Goal: Information Seeking & Learning: Check status

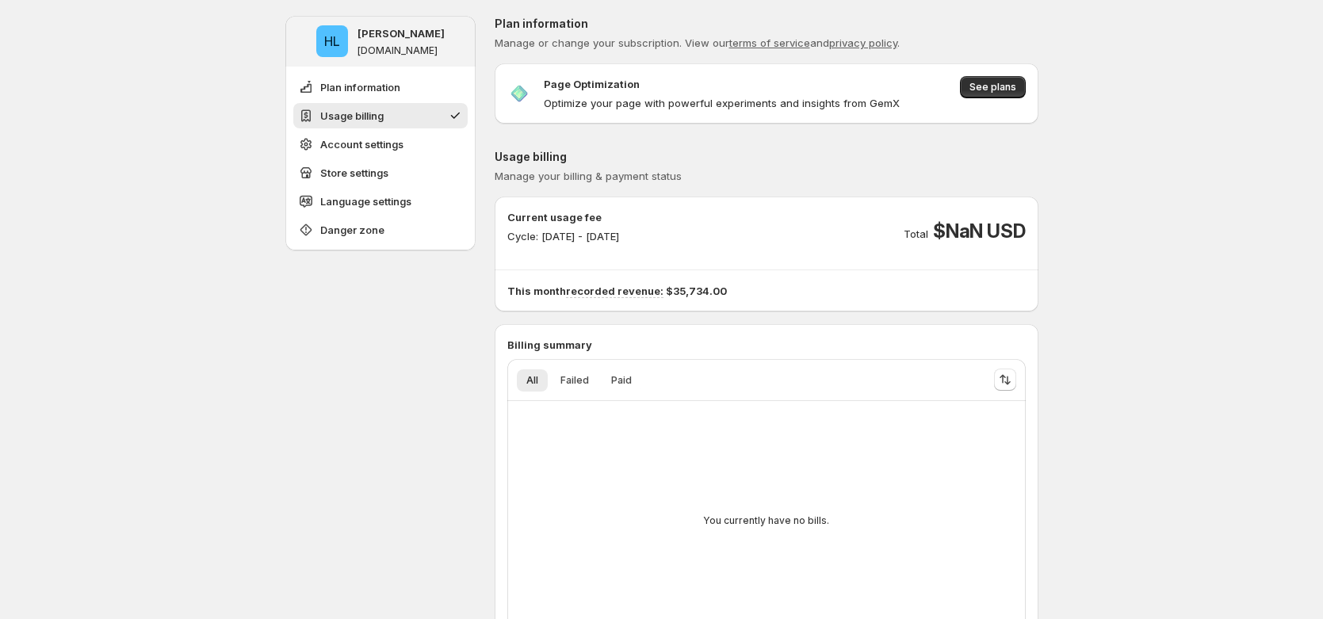
scroll to position [80, 0]
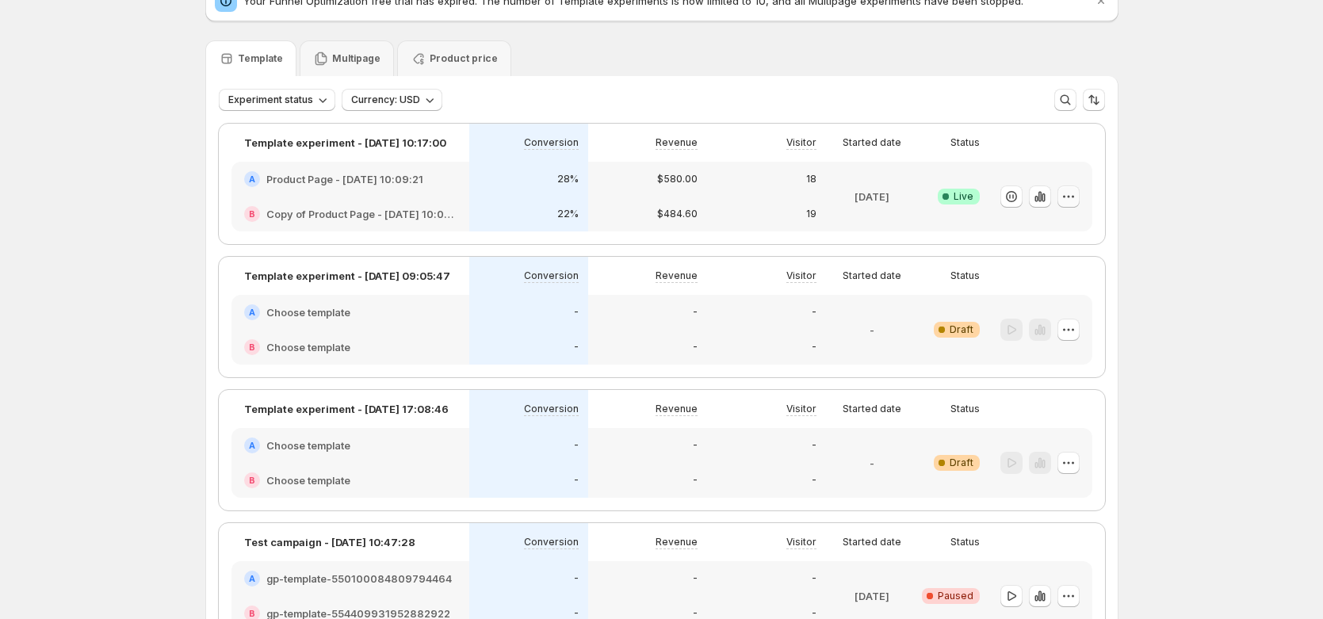
click at [1077, 197] on icon "button" at bounding box center [1069, 197] width 16 height 16
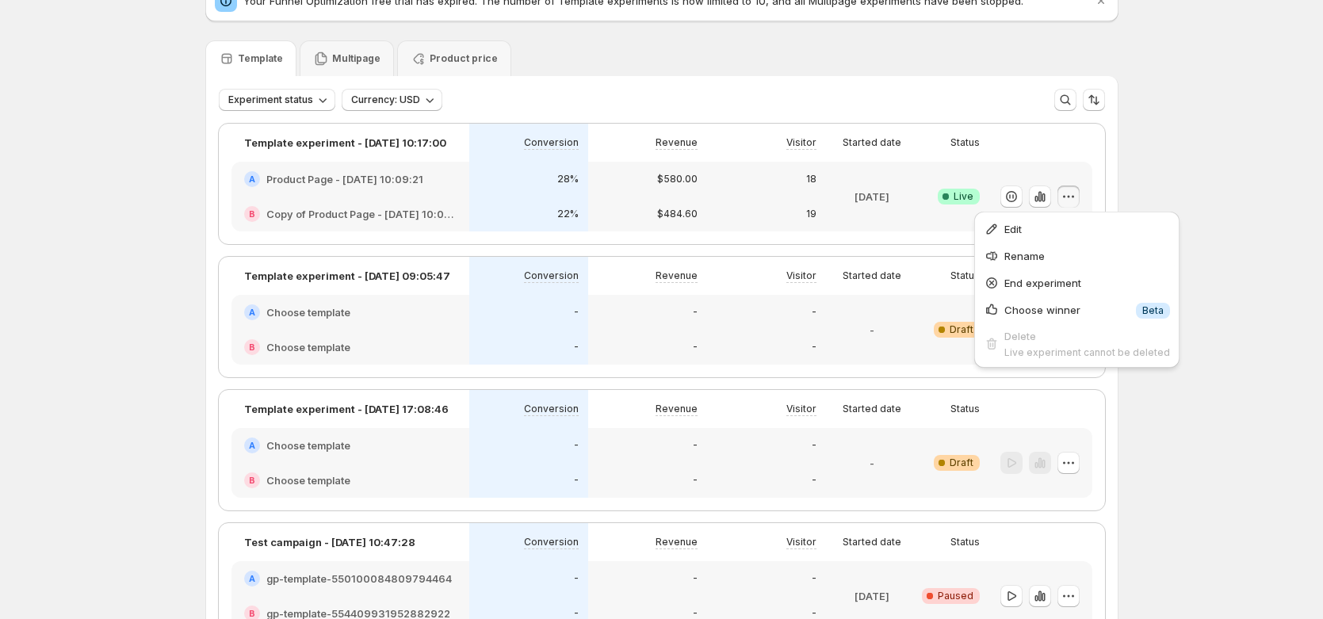
drag, startPoint x: 1059, startPoint y: 236, endPoint x: 932, endPoint y: 270, distance: 131.2
click at [932, 270] on div "Experiments. This page is ready Experiments Create new experiment Your Funnel O…" at bounding box center [661, 598] width 1323 height 1356
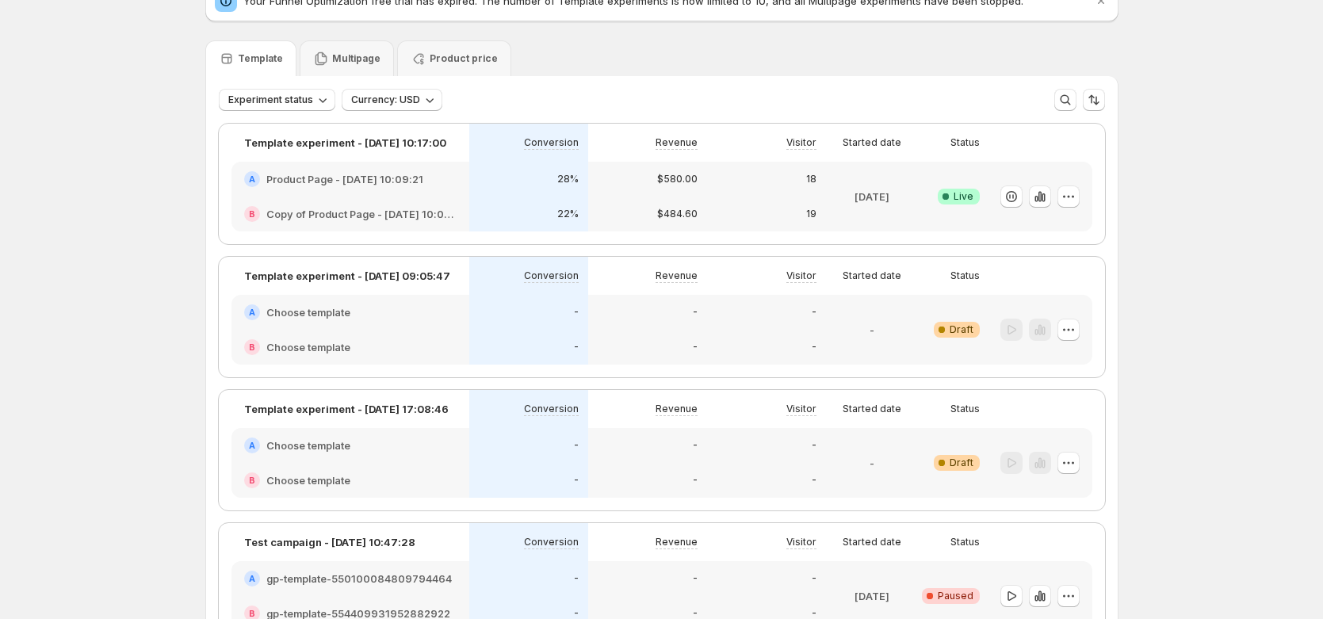
click at [1084, 334] on div at bounding box center [1041, 330] width 103 height 70
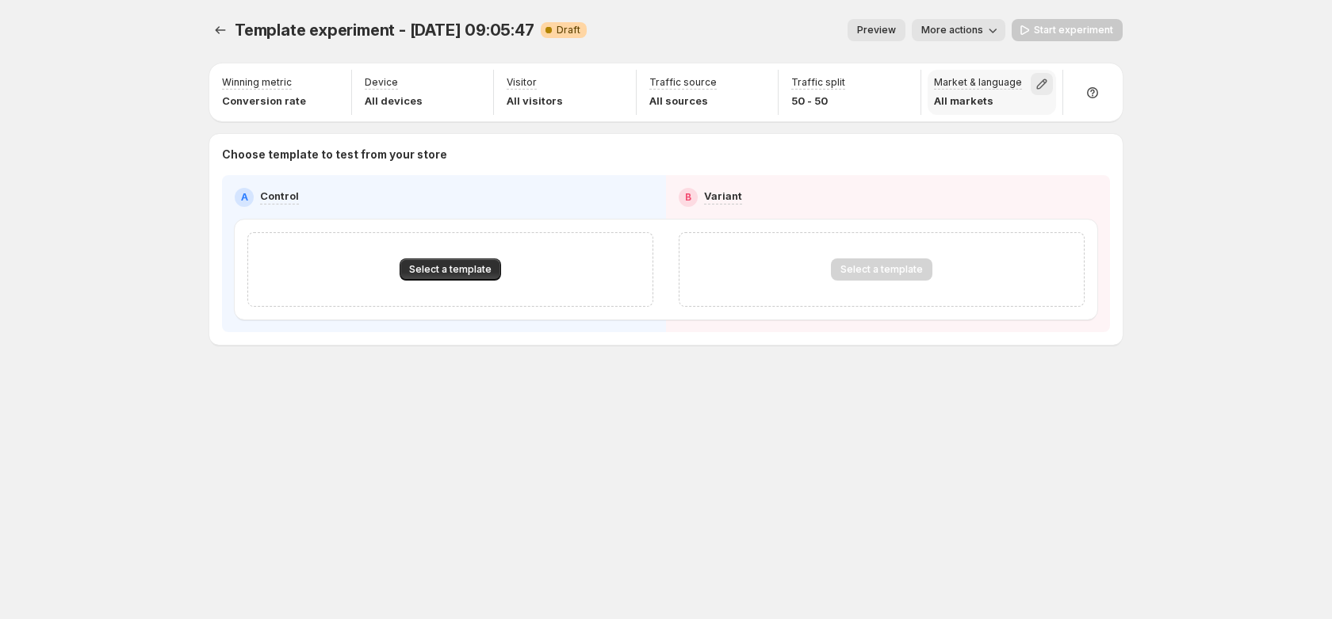
click at [1043, 85] on icon "button" at bounding box center [1042, 84] width 10 height 10
click at [1177, 186] on div "Template experiment - Aug 21, 09:05:47. This page is ready Template experiment …" at bounding box center [666, 309] width 1332 height 619
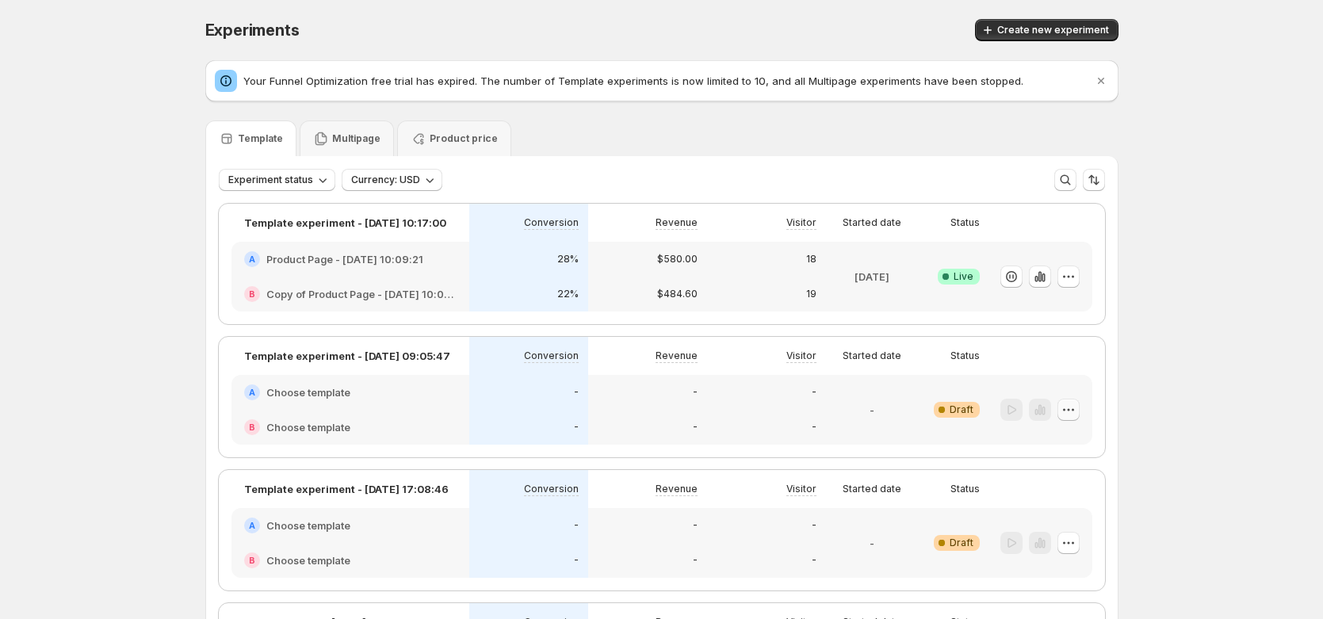
click at [1077, 411] on icon "button" at bounding box center [1069, 410] width 16 height 16
click at [1074, 437] on span "Edit" at bounding box center [1085, 443] width 115 height 16
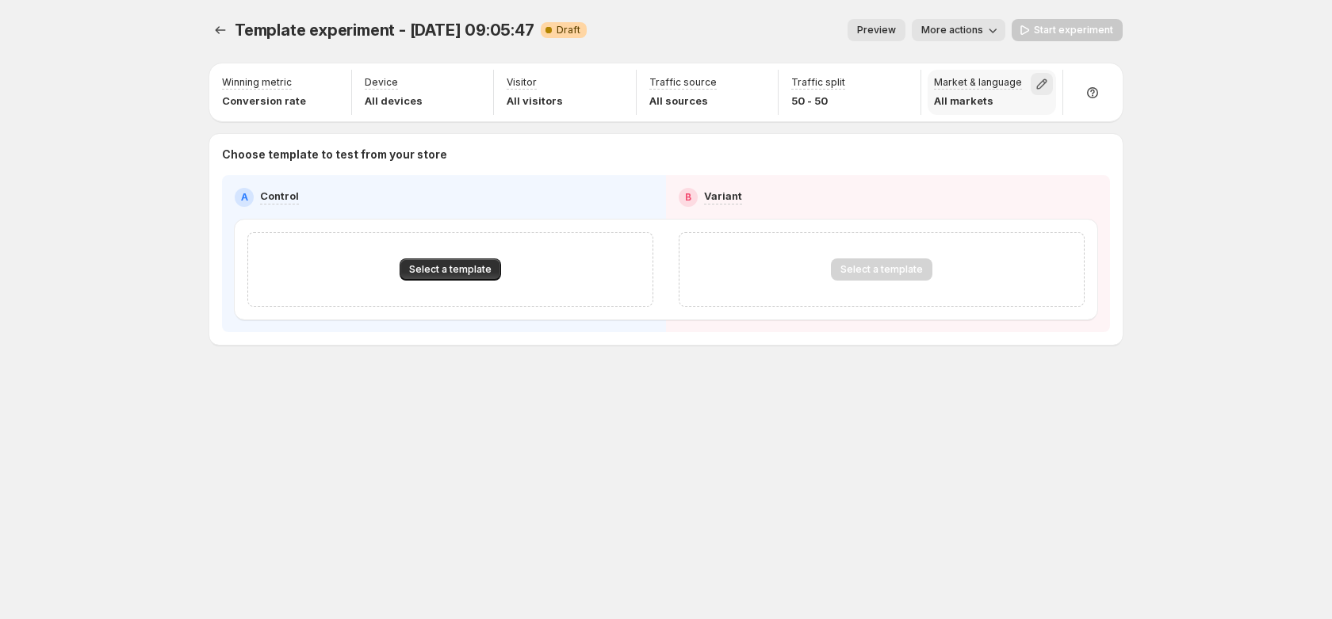
click at [1039, 83] on icon "button" at bounding box center [1042, 84] width 10 height 10
click at [1030, 121] on icon "button" at bounding box center [1035, 120] width 16 height 16
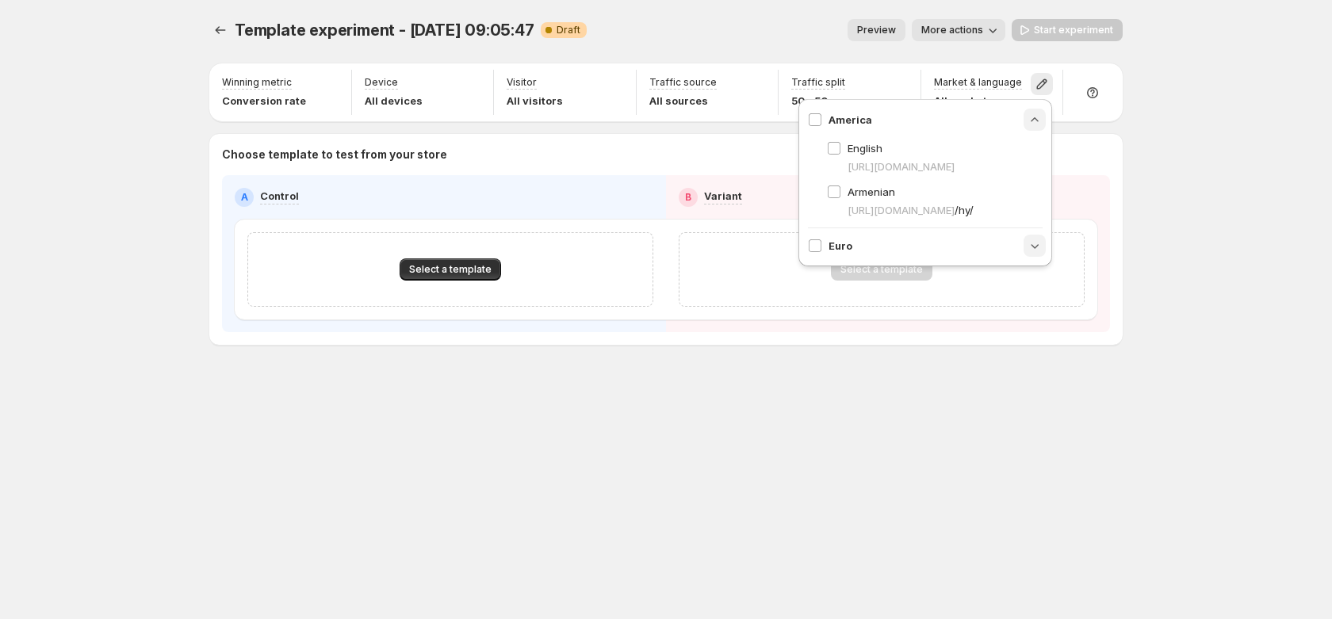
click at [1038, 246] on icon "button" at bounding box center [1035, 246] width 16 height 16
click at [1044, 85] on icon "button" at bounding box center [1042, 84] width 16 height 16
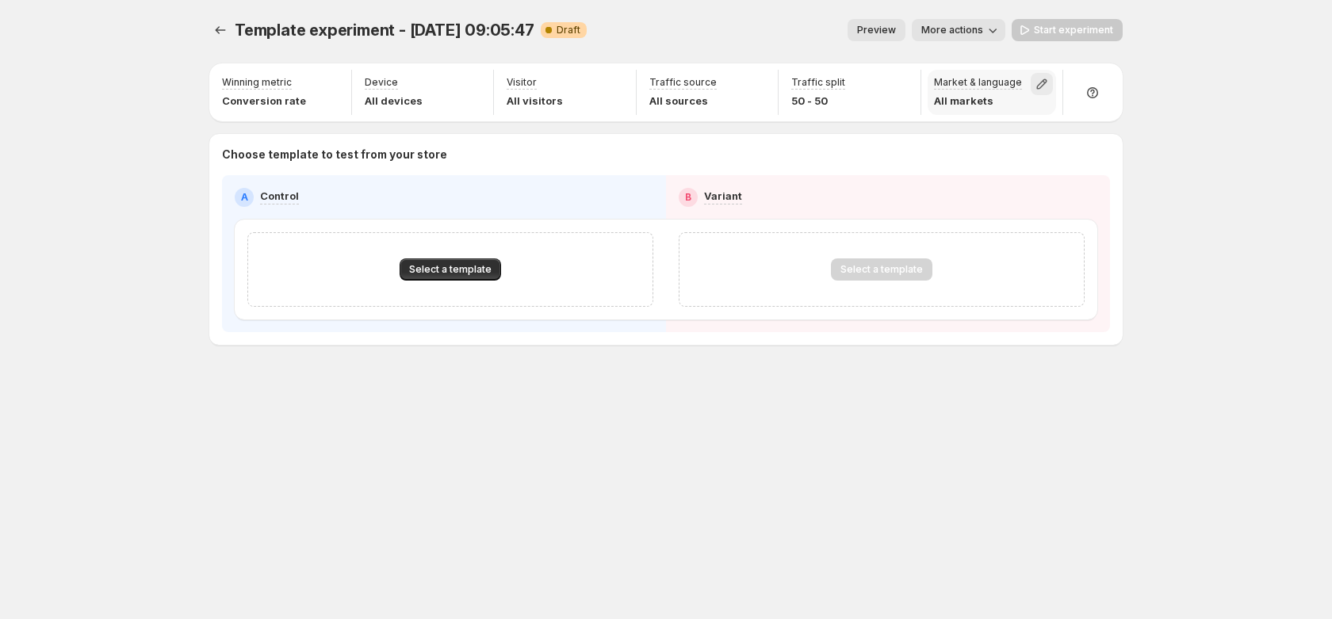
click at [1044, 82] on icon "button" at bounding box center [1042, 84] width 10 height 10
click at [1035, 124] on icon "button" at bounding box center [1035, 120] width 16 height 16
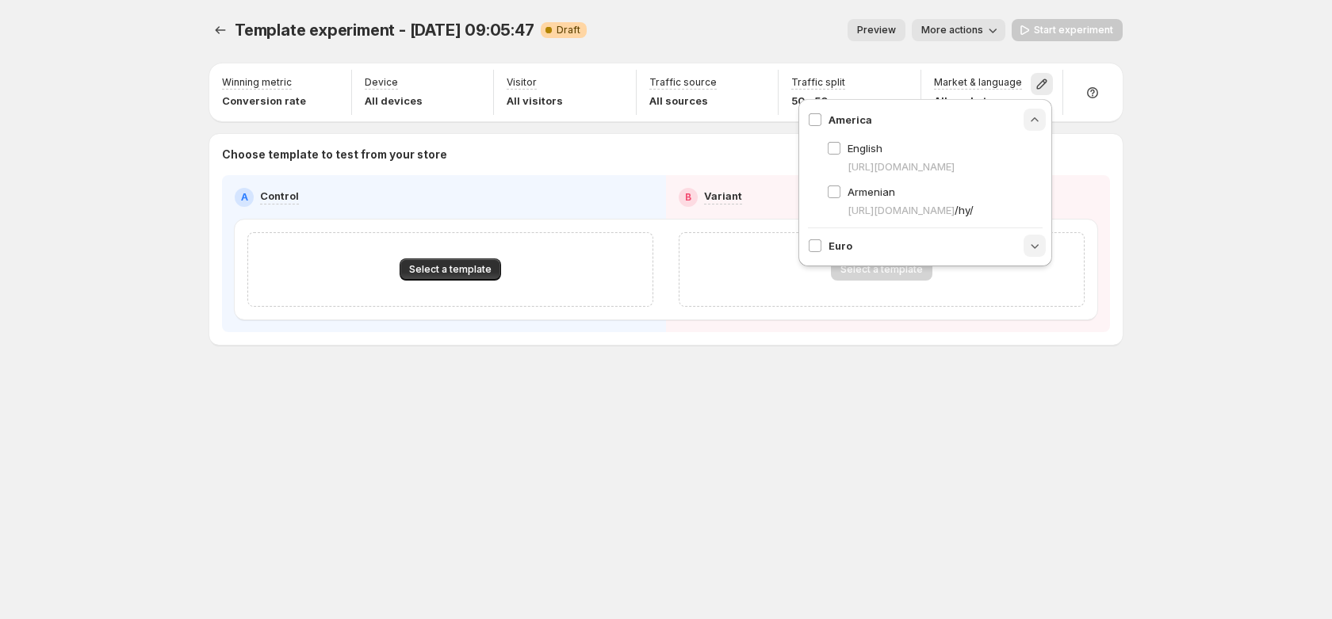
click at [1038, 242] on icon "button" at bounding box center [1035, 246] width 16 height 16
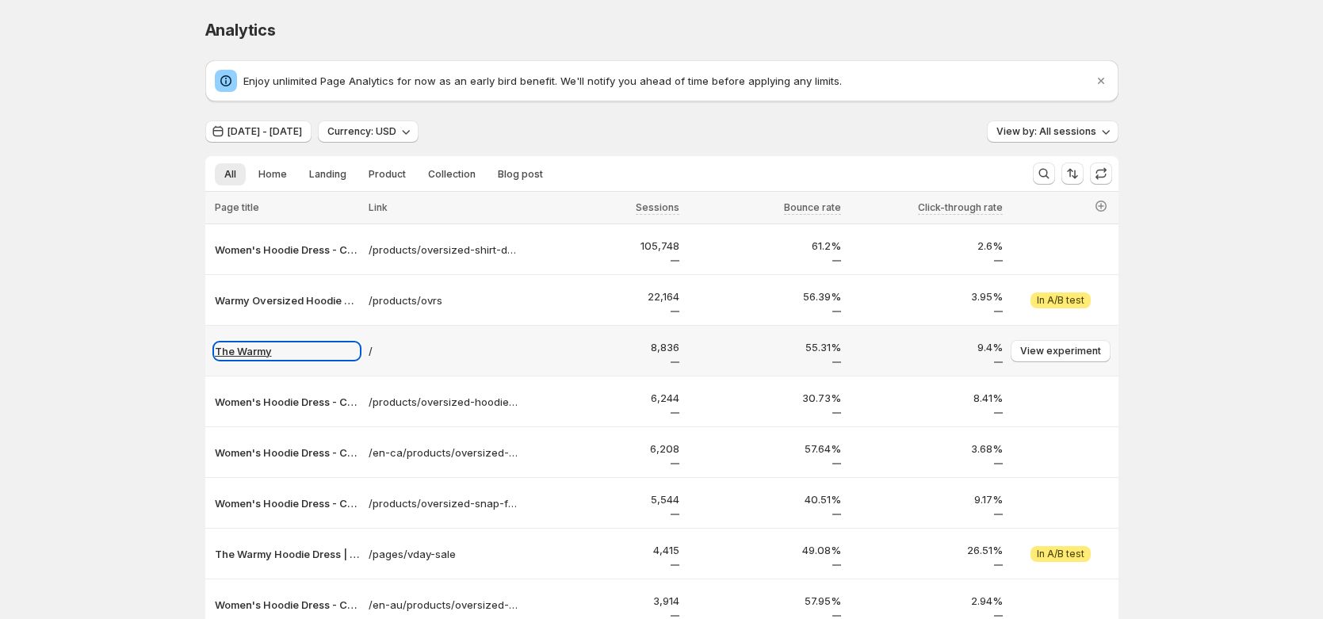
click at [242, 350] on p "The Warmy" at bounding box center [287, 351] width 144 height 16
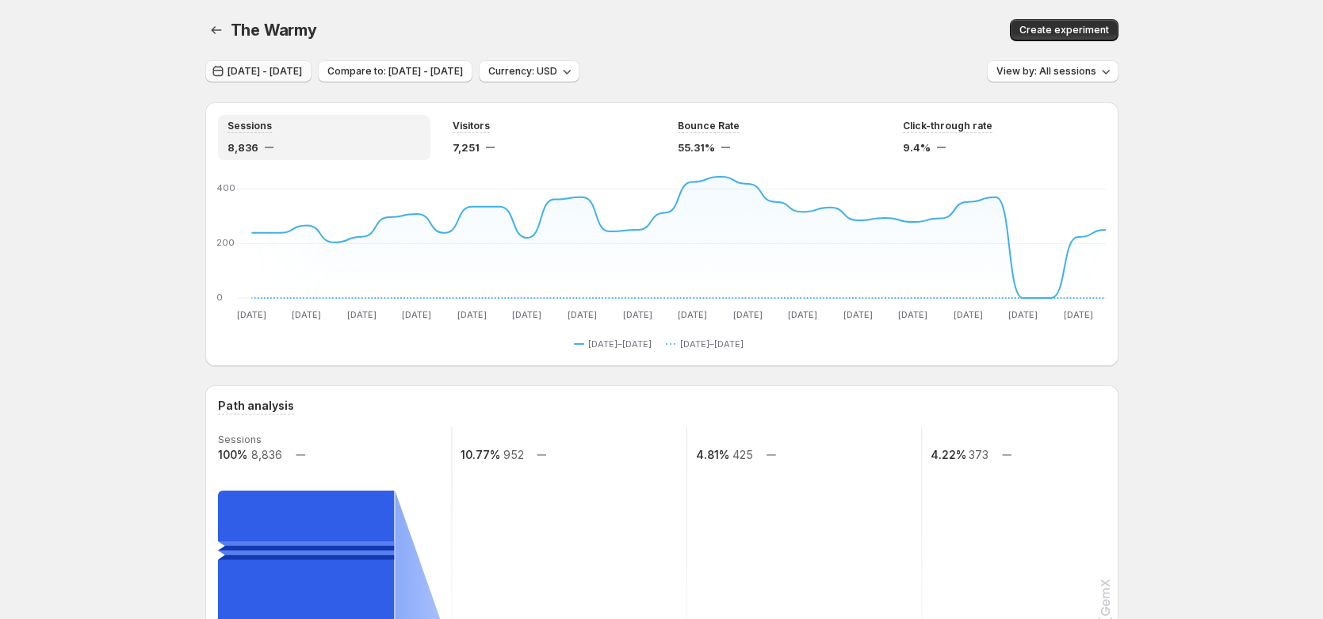
click at [312, 79] on button "[DATE] - [DATE]" at bounding box center [258, 71] width 106 height 22
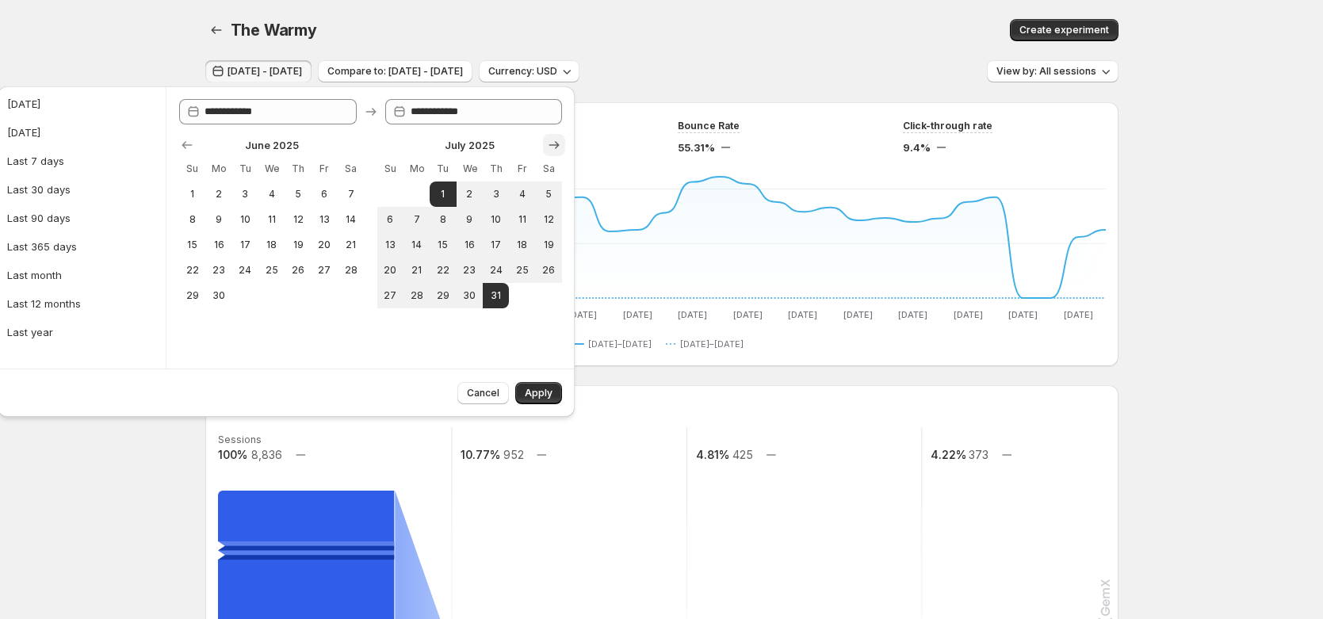
click at [553, 142] on icon "Show next month, August 2025" at bounding box center [554, 145] width 16 height 16
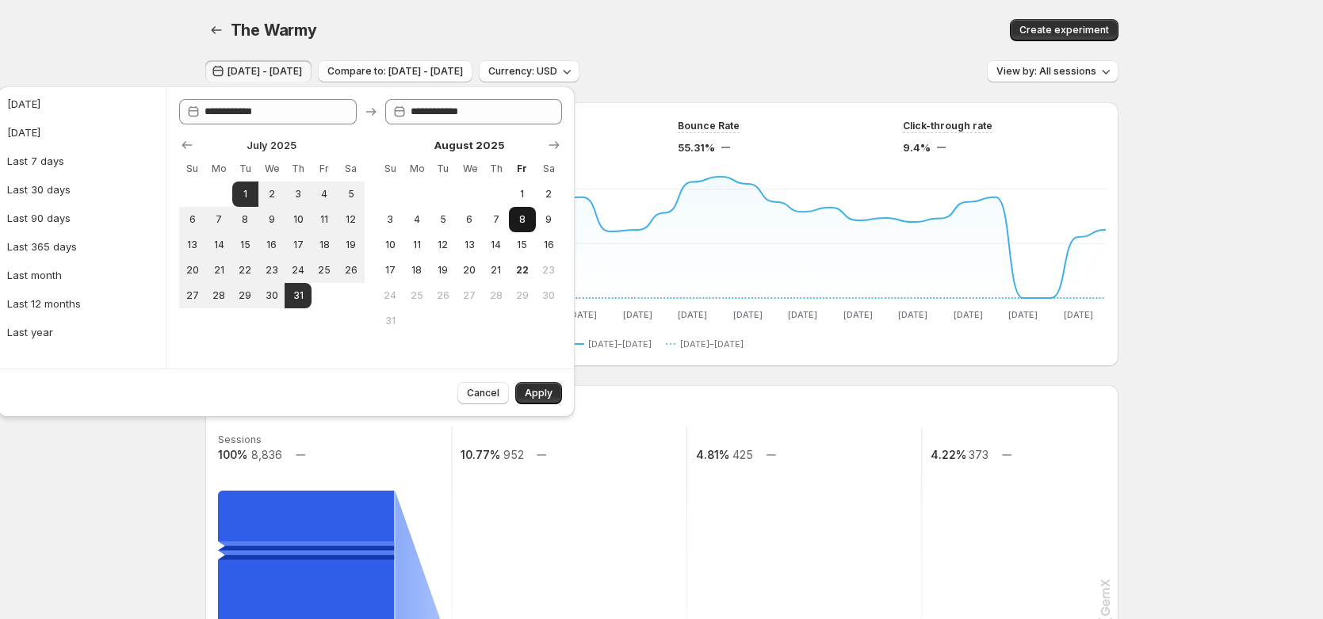
click at [512, 209] on button "8" at bounding box center [522, 219] width 26 height 25
type input "**********"
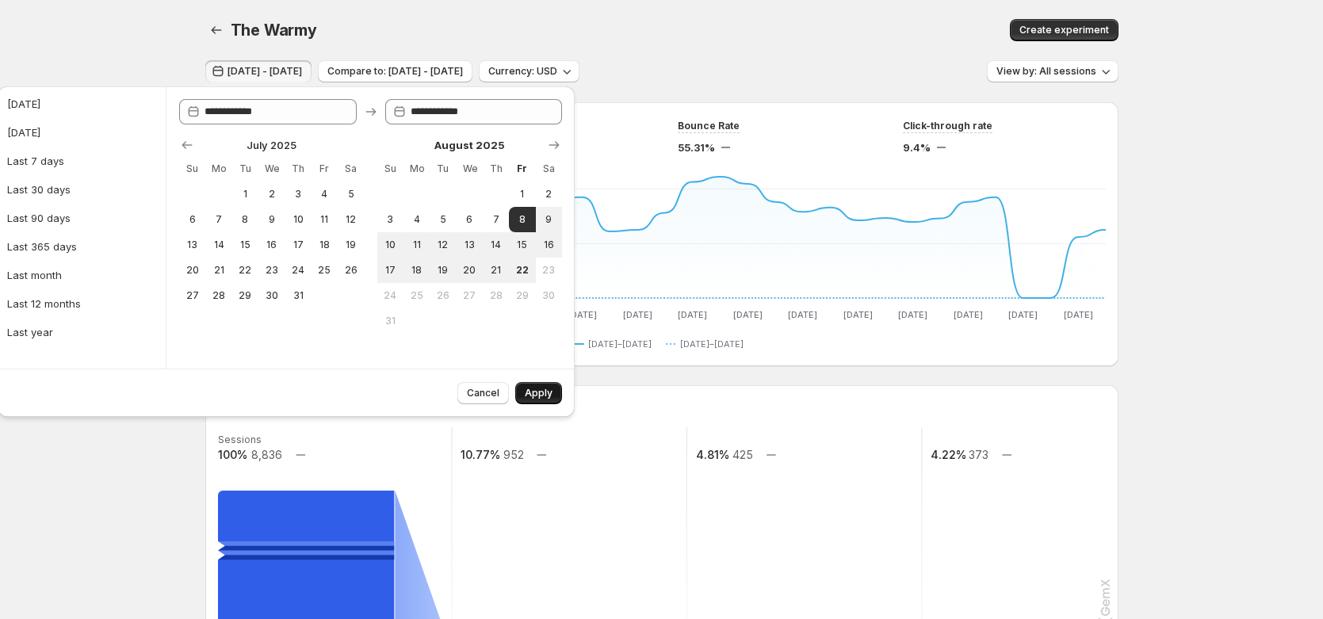
click at [535, 392] on span "Apply" at bounding box center [539, 393] width 28 height 13
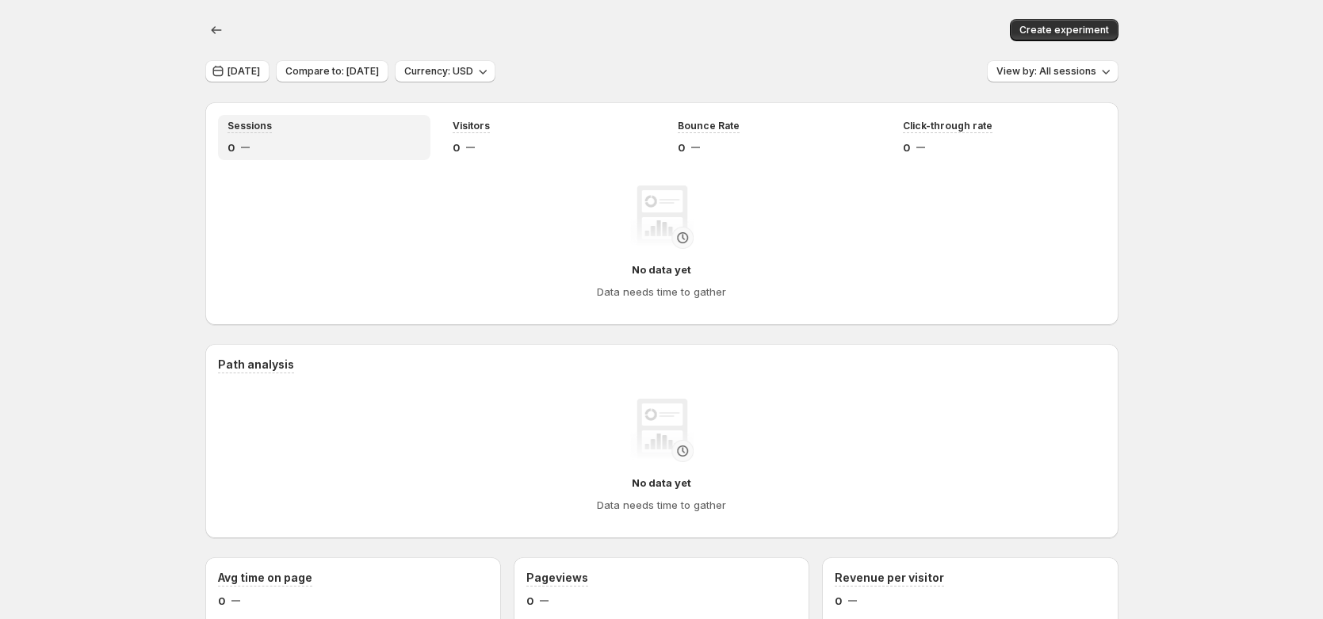
drag, startPoint x: 232, startPoint y: 26, endPoint x: 387, endPoint y: 24, distance: 155.4
click at [420, 19] on div "Create experiment" at bounding box center [662, 30] width 914 height 22
click at [259, 29] on div at bounding box center [421, 30] width 381 height 3
drag, startPoint x: 293, startPoint y: 28, endPoint x: 267, endPoint y: 32, distance: 26.5
click at [275, 32] on div "Create experiment" at bounding box center [662, 30] width 914 height 22
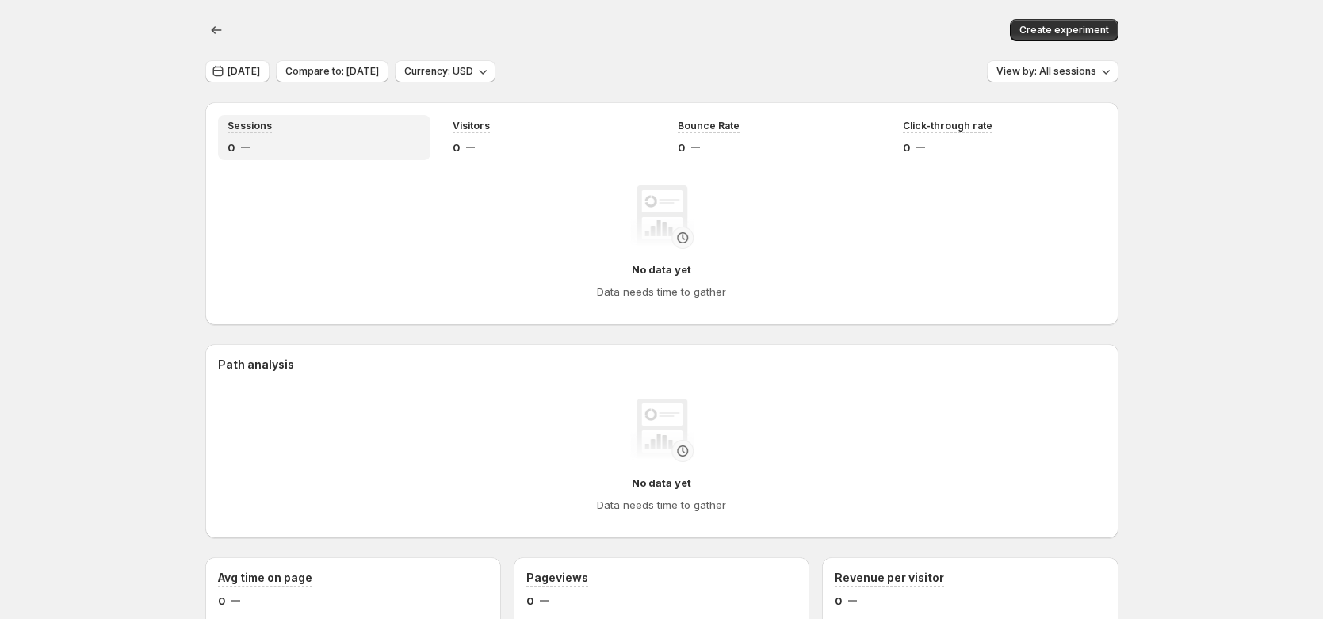
click at [288, 29] on div at bounding box center [421, 30] width 381 height 3
click at [217, 33] on icon "button" at bounding box center [217, 30] width 16 height 16
drag, startPoint x: 245, startPoint y: 29, endPoint x: 615, endPoint y: 48, distance: 370.0
click at [575, 44] on div "Create experiment" at bounding box center [662, 30] width 914 height 60
click at [270, 79] on button "[DATE]" at bounding box center [237, 71] width 64 height 22
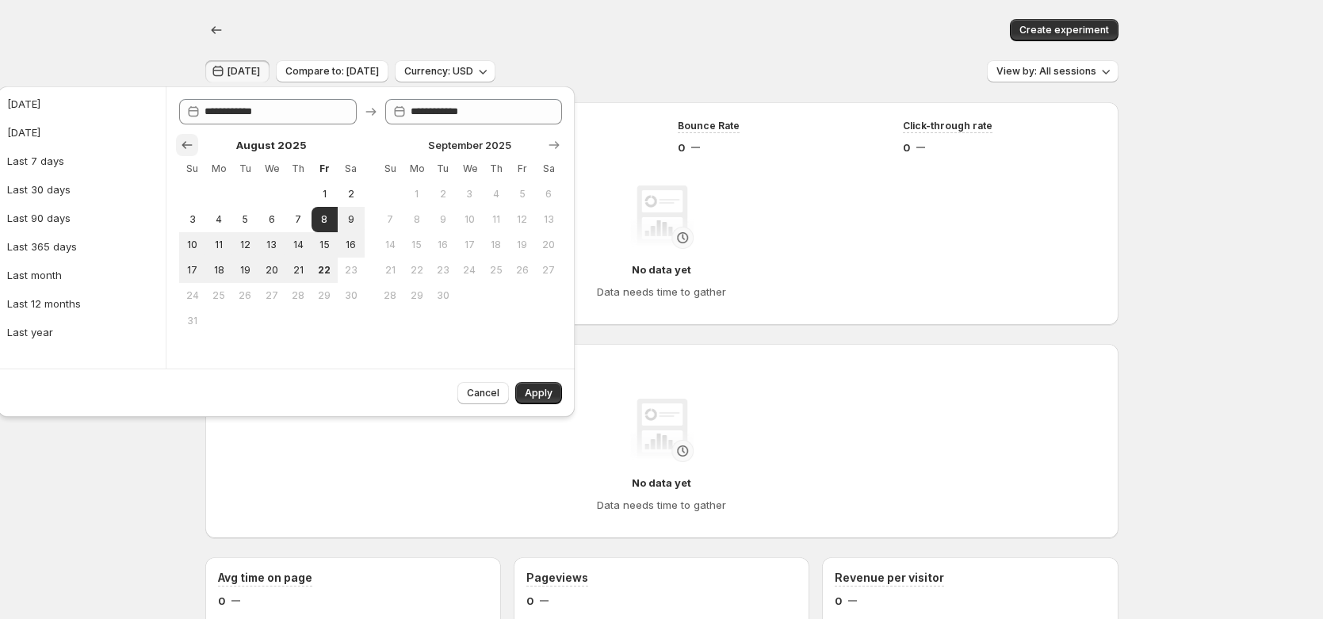
click at [195, 144] on button "Show previous month, July 2025" at bounding box center [187, 145] width 22 height 22
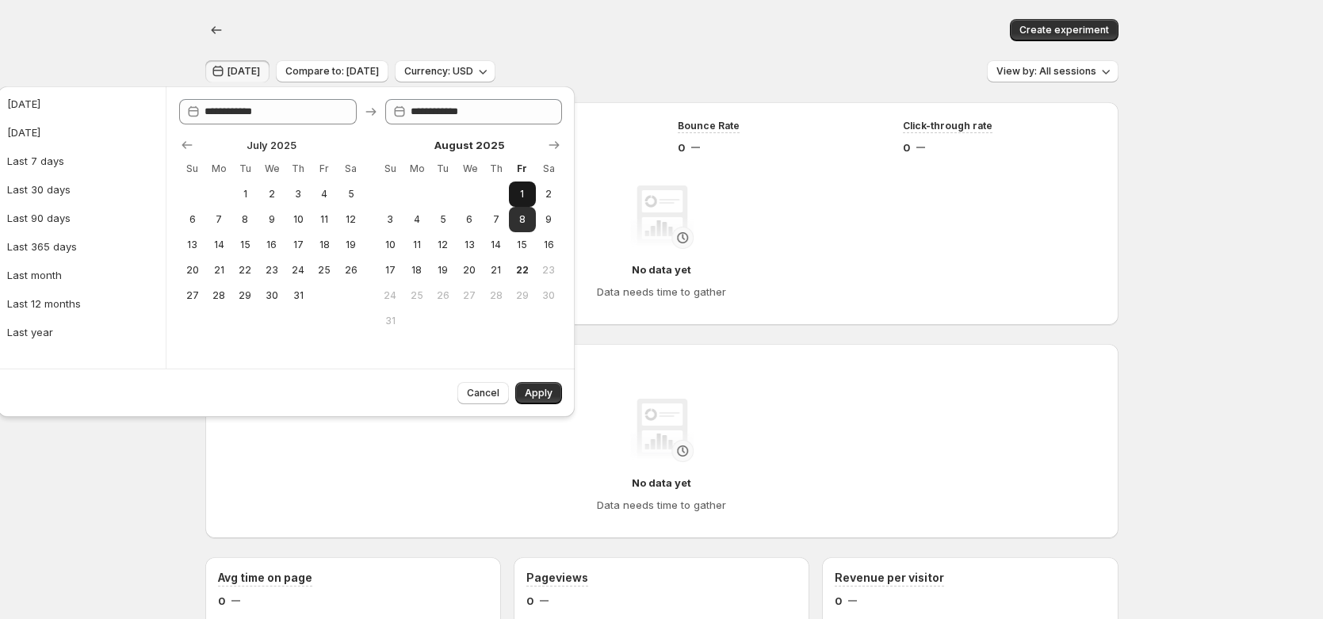
click at [522, 190] on span "1" at bounding box center [521, 194] width 13 height 13
type input "**********"
click at [530, 196] on button "1" at bounding box center [522, 194] width 26 height 25
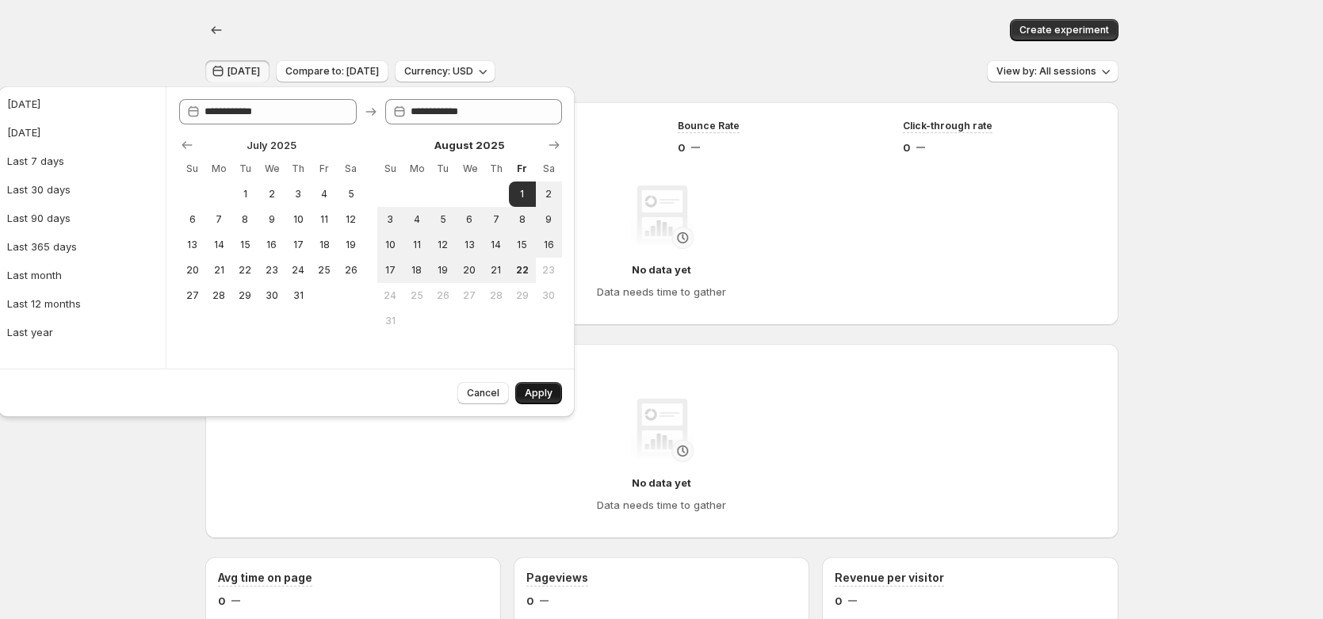
click at [541, 389] on span "Apply" at bounding box center [539, 393] width 28 height 13
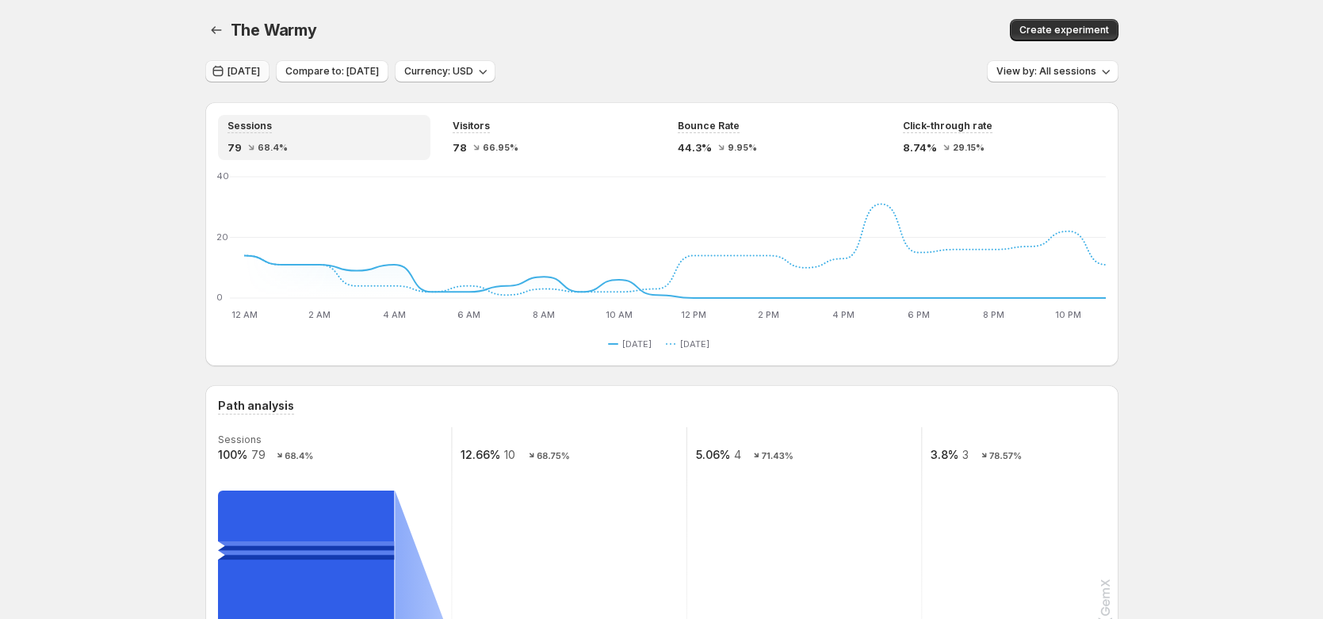
click at [244, 70] on span "[DATE]" at bounding box center [244, 71] width 33 height 13
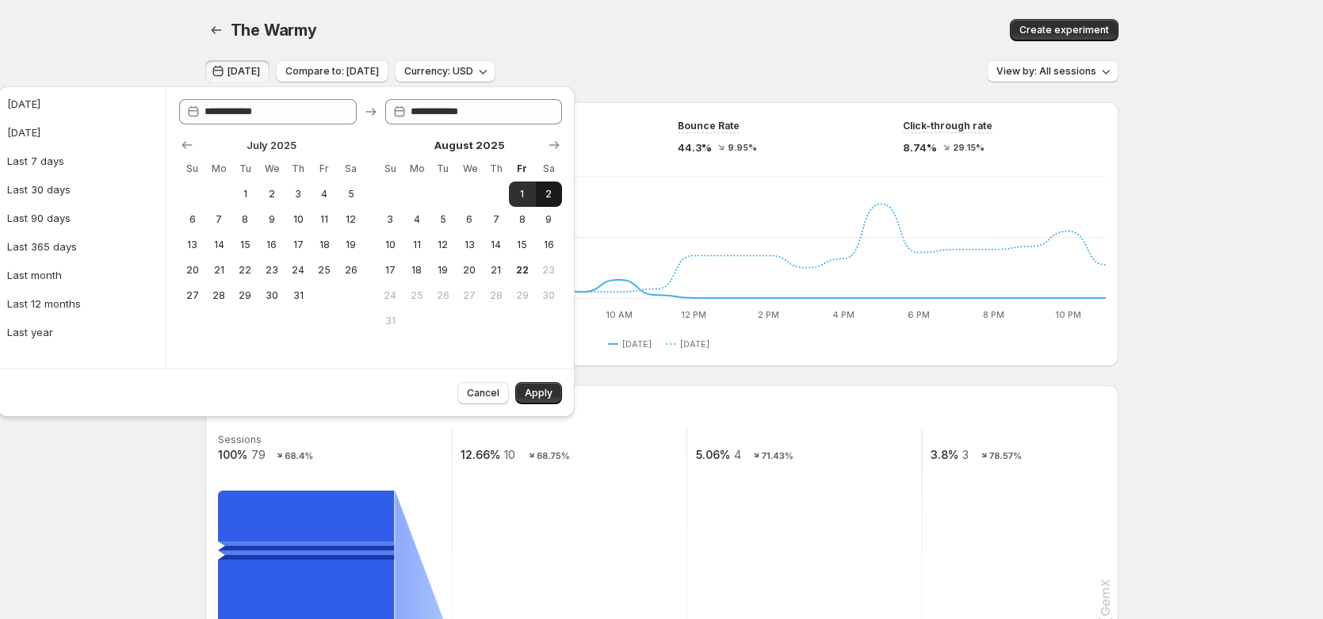
click at [550, 194] on span "2" at bounding box center [548, 194] width 13 height 13
type input "**********"
click at [549, 189] on span "2" at bounding box center [548, 194] width 13 height 13
type input "**********"
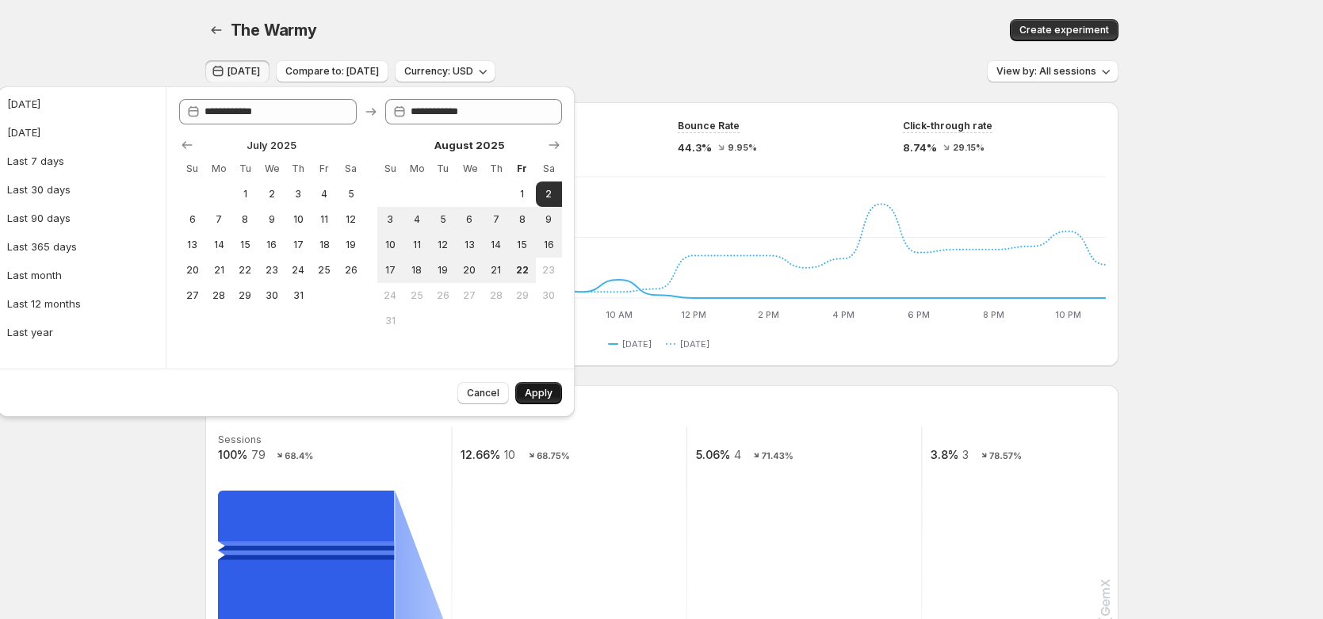
click at [547, 395] on span "Apply" at bounding box center [539, 393] width 28 height 13
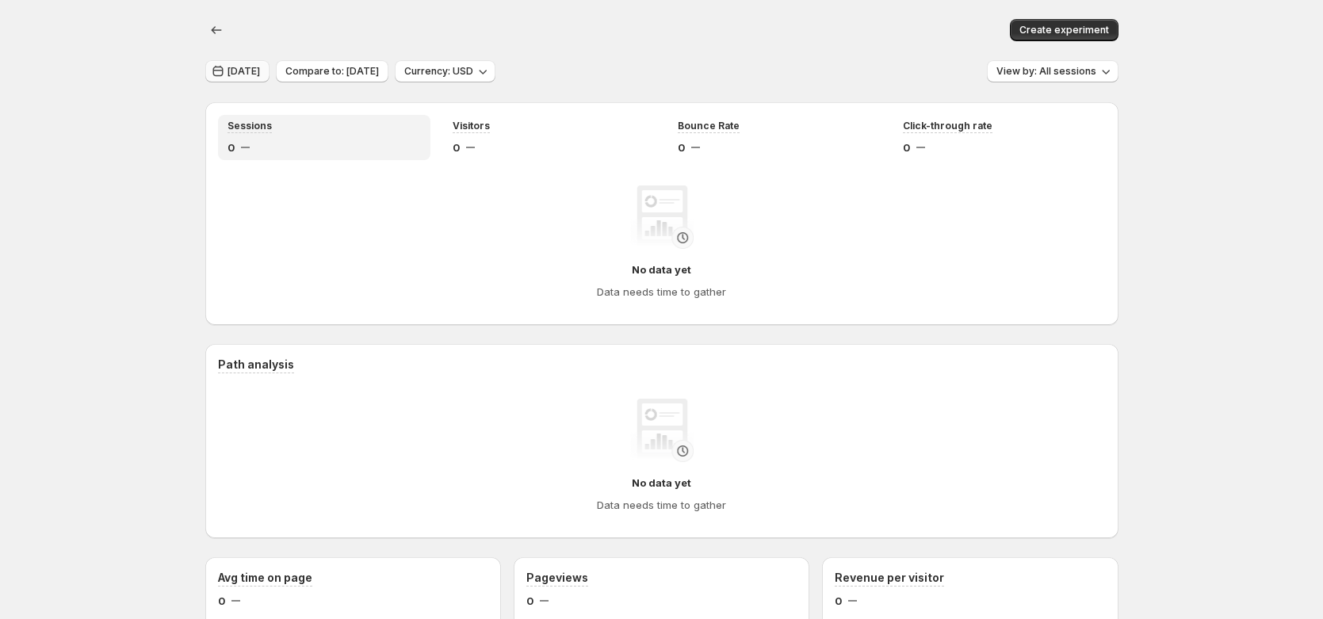
click at [260, 68] on span "[DATE]" at bounding box center [244, 71] width 33 height 13
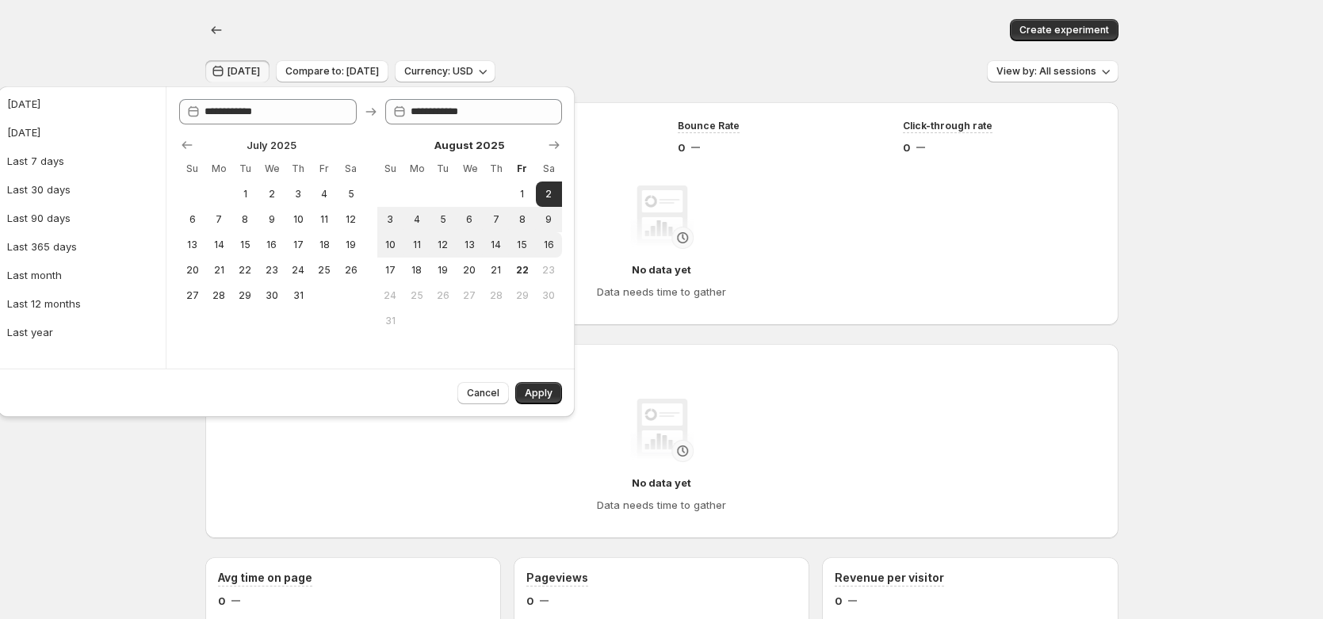
click at [749, 317] on div "Sessions 0 Visitors 0 Bounce Rate 0 Click-through rate 0 No data yet Data needs…" at bounding box center [662, 213] width 914 height 223
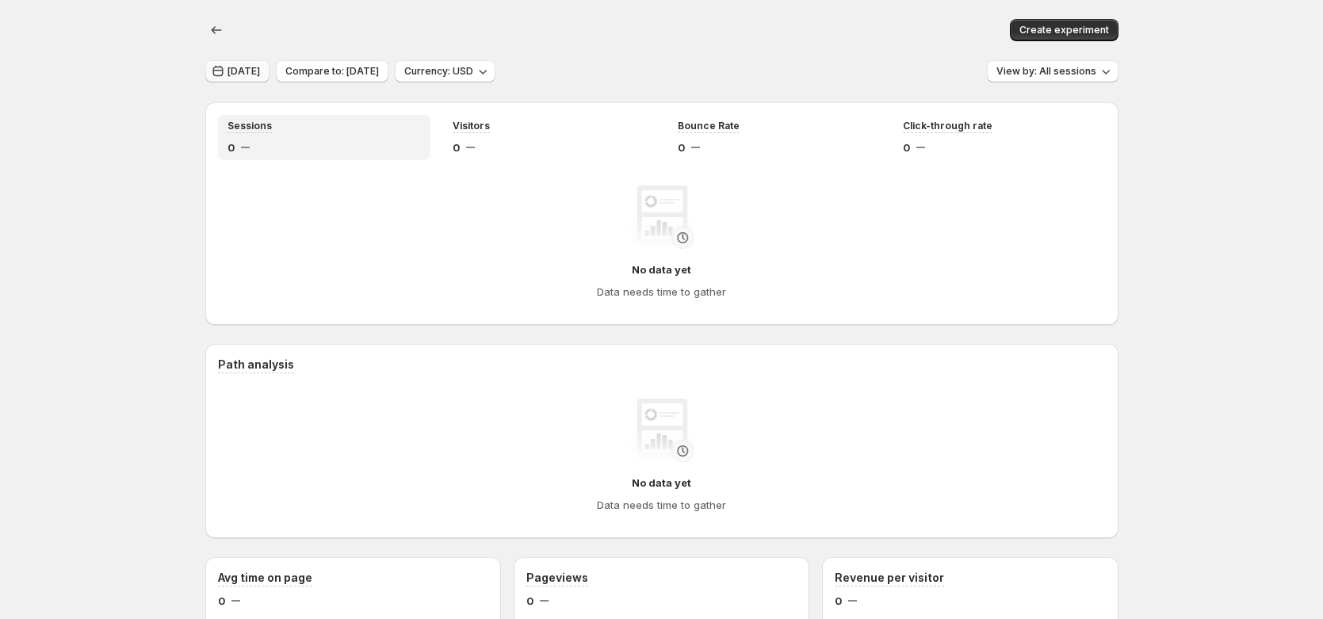
click at [260, 74] on span "[DATE]" at bounding box center [244, 71] width 33 height 13
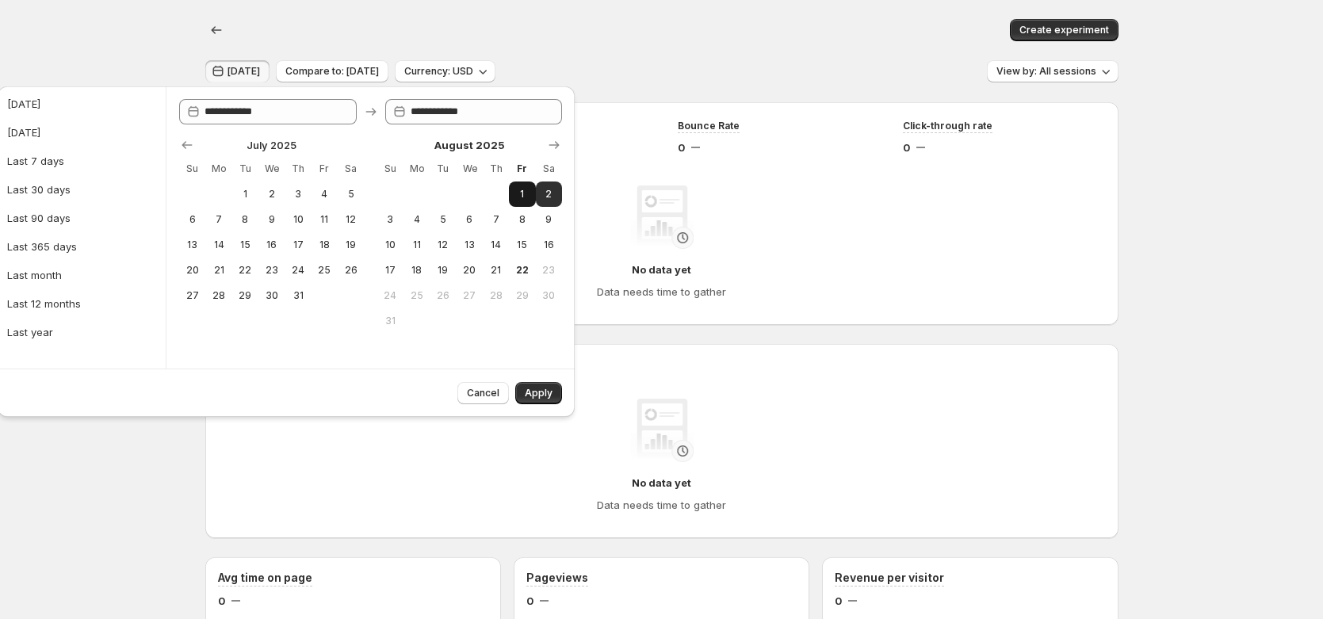
click at [530, 194] on button "1" at bounding box center [522, 194] width 26 height 25
type input "**********"
click at [395, 213] on span "3" at bounding box center [390, 219] width 13 height 13
click at [524, 197] on span "1" at bounding box center [521, 194] width 13 height 13
click at [549, 197] on span "2" at bounding box center [548, 194] width 13 height 13
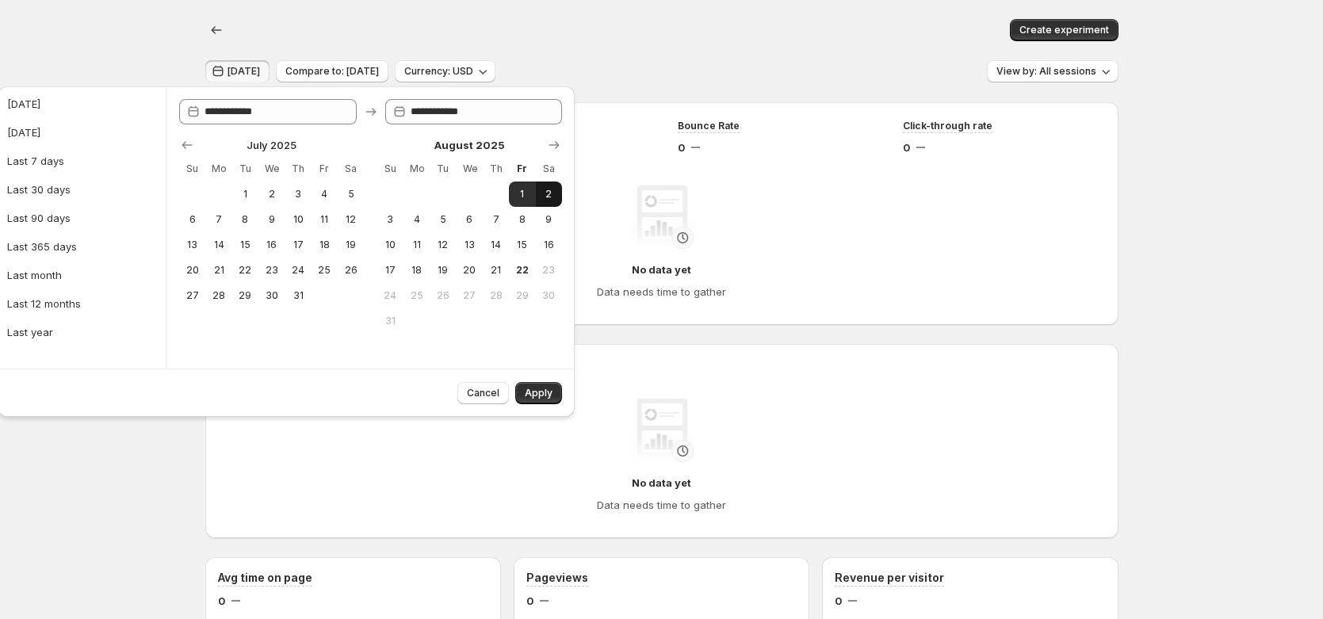
type input "**********"
click at [554, 196] on span "2" at bounding box center [548, 194] width 13 height 13
type input "**********"
click at [384, 220] on span "3" at bounding box center [390, 219] width 13 height 13
type input "**********"
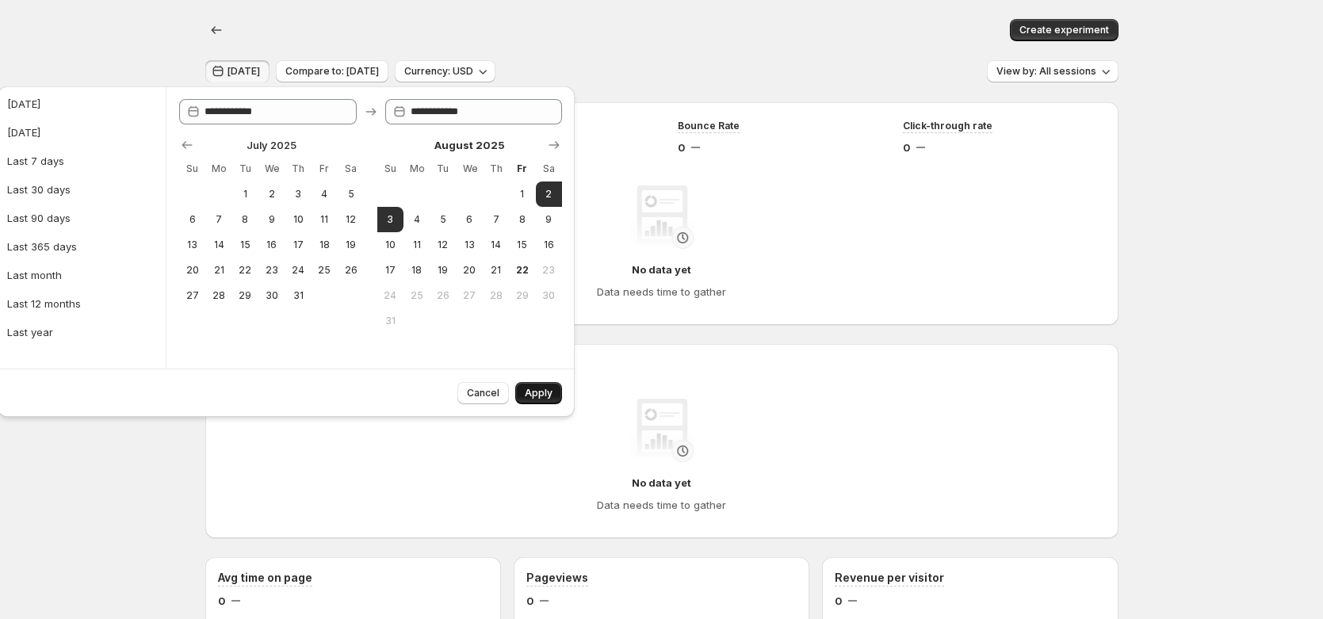
click at [541, 393] on span "Apply" at bounding box center [539, 393] width 28 height 13
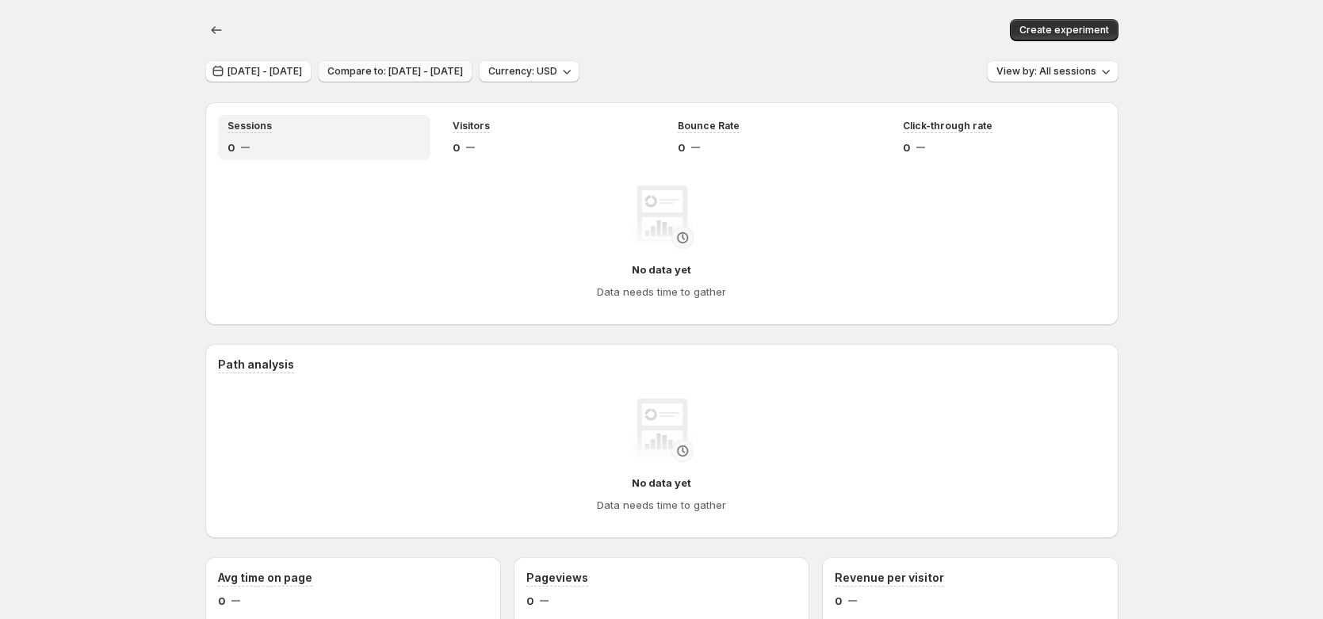
click at [463, 71] on span "Compare to: [DATE] - [DATE]" at bounding box center [396, 71] width 136 height 13
click at [302, 70] on span "[DATE] - [DATE]" at bounding box center [265, 71] width 75 height 13
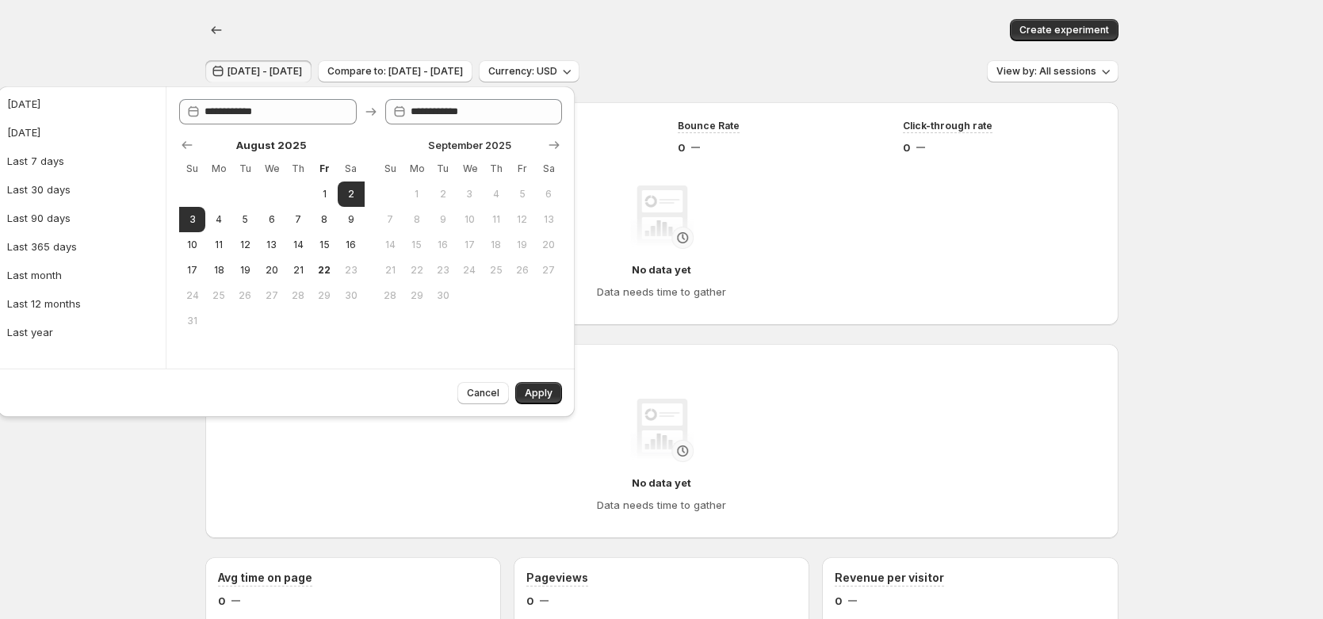
click at [460, 25] on div "Create experiment" at bounding box center [662, 30] width 914 height 22
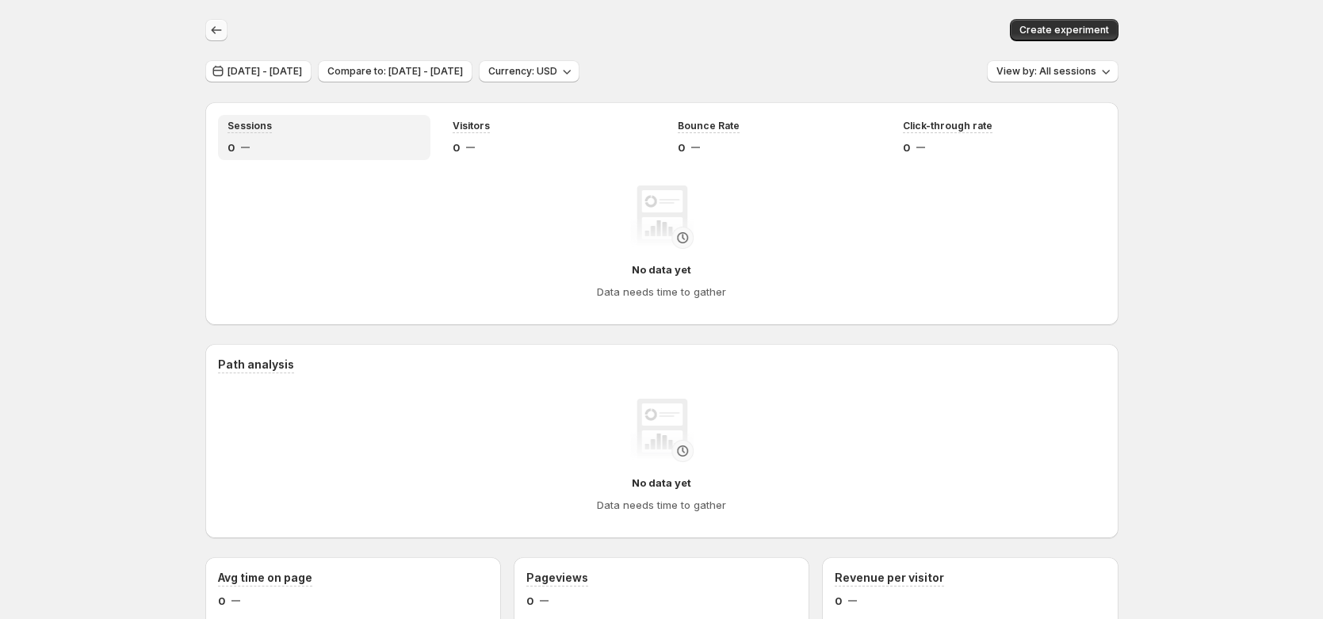
click at [224, 22] on icon "button" at bounding box center [217, 30] width 16 height 16
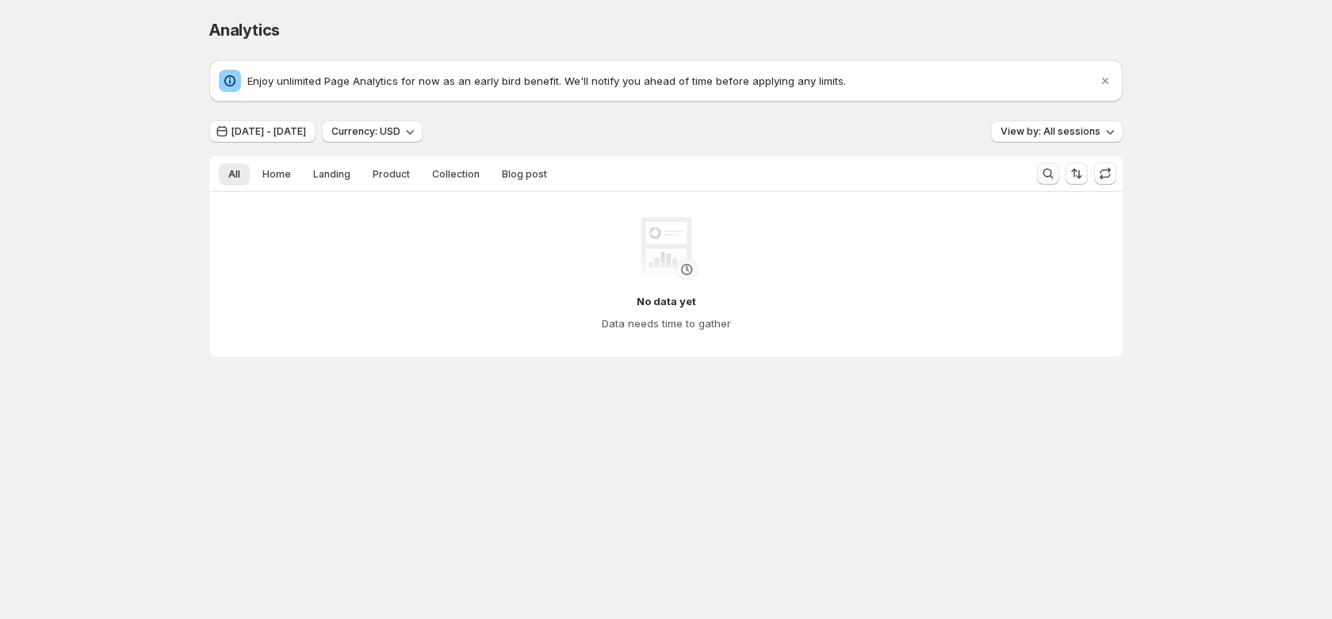
click at [1037, 172] on button "Search and filter results" at bounding box center [1048, 174] width 22 height 22
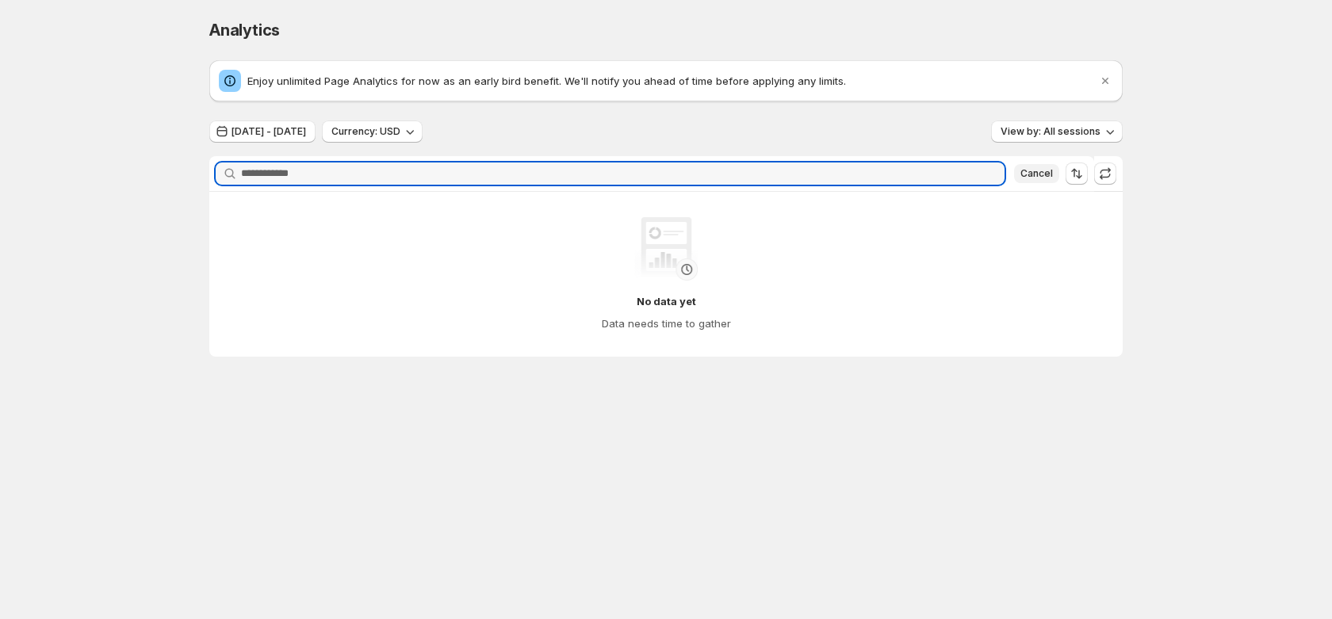
click at [1047, 170] on span "Cancel" at bounding box center [1037, 173] width 33 height 13
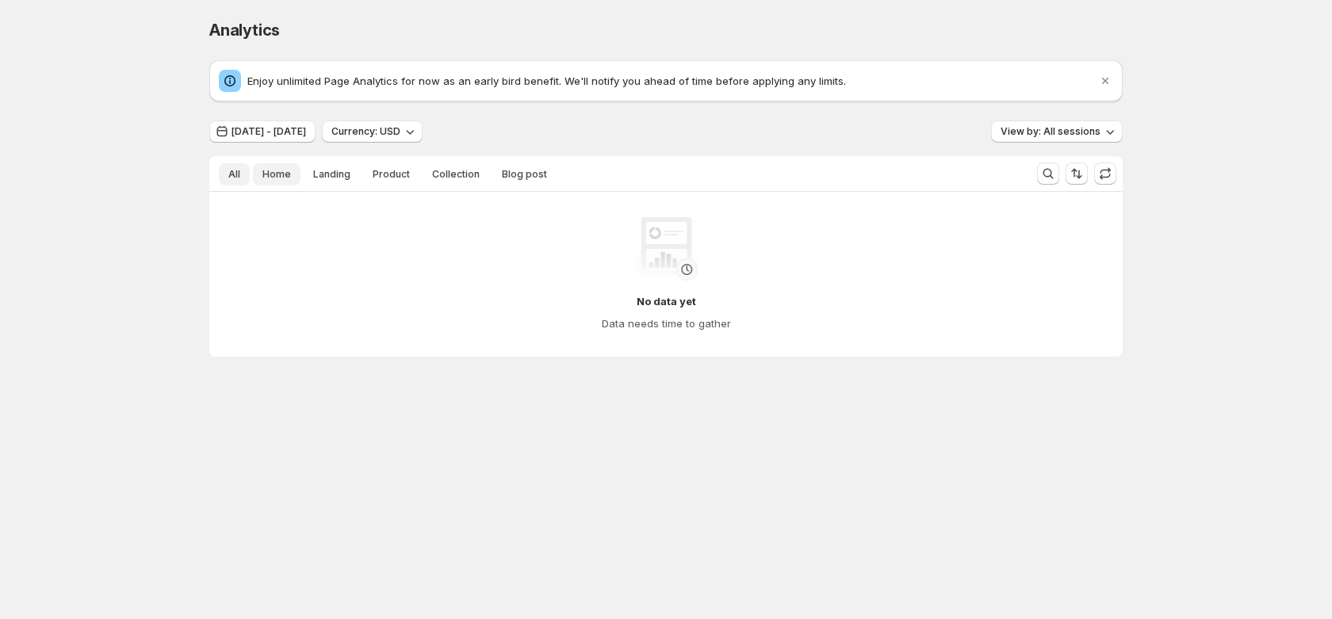
click at [274, 183] on button "Home" at bounding box center [277, 174] width 48 height 22
click at [205, 186] on div "Analytics. This page is ready Analytics Enjoy unlimited Page Analytics for now …" at bounding box center [666, 221] width 952 height 442
click at [232, 171] on span "All" at bounding box center [234, 174] width 12 height 13
click at [282, 132] on span "[DATE] - [DATE]" at bounding box center [269, 131] width 75 height 13
